Goal: Transaction & Acquisition: Purchase product/service

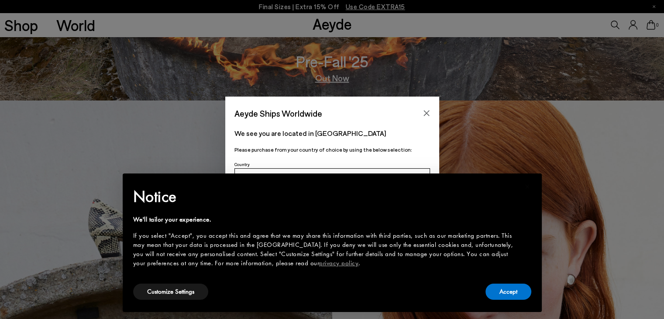
scroll to position [218, 0]
click at [505, 292] on button "Accept" at bounding box center [509, 291] width 46 height 16
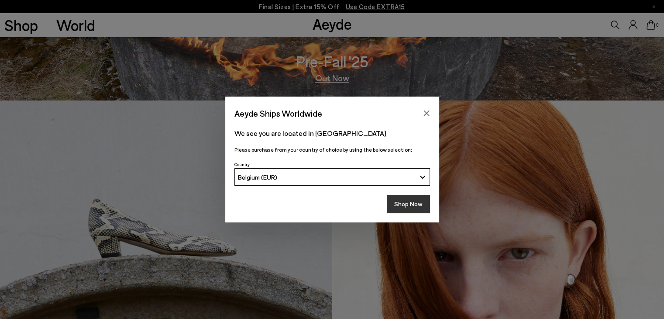
click at [414, 207] on button "Shop Now" at bounding box center [408, 204] width 43 height 18
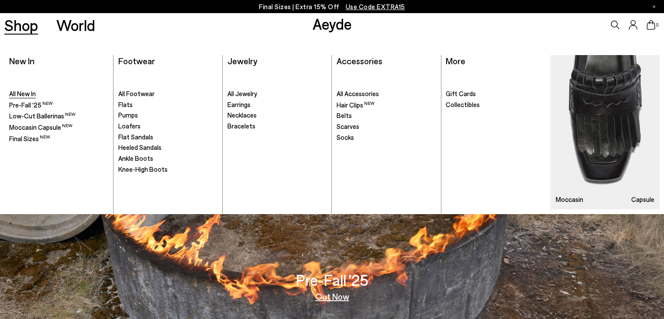
click at [27, 92] on span "All New In" at bounding box center [22, 94] width 27 height 8
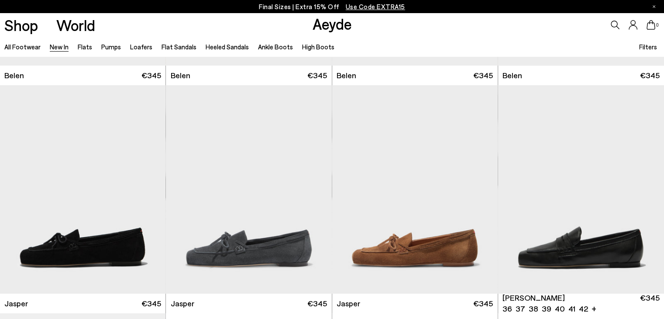
scroll to position [262, 0]
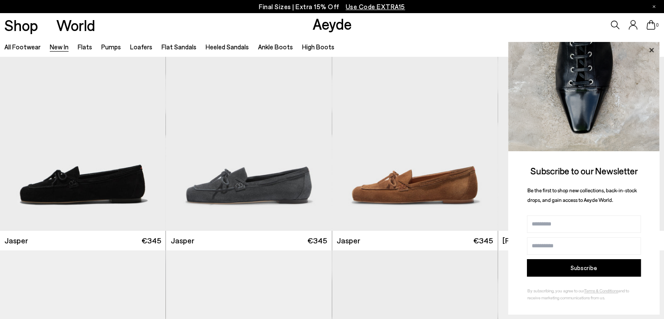
click at [652, 48] on icon at bounding box center [651, 50] width 4 height 4
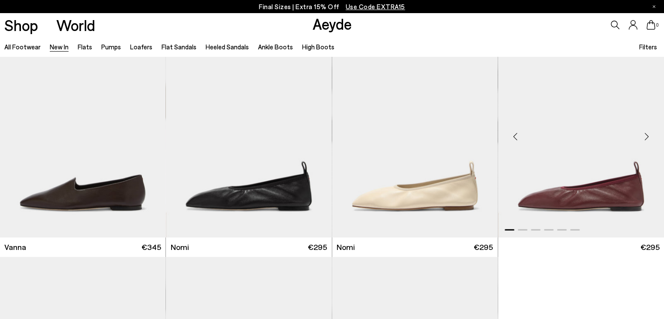
scroll to position [1657, 0]
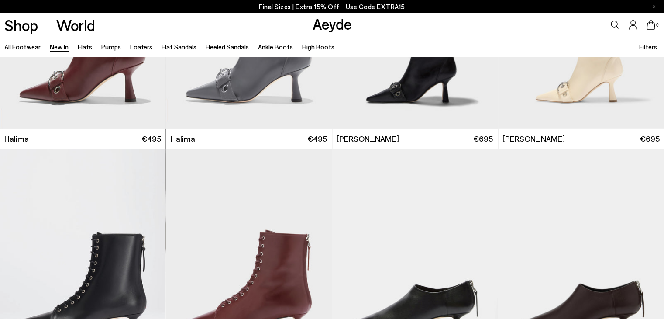
scroll to position [3143, 0]
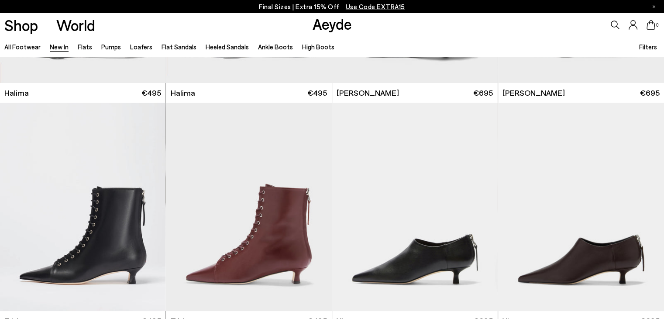
scroll to position [3796, 0]
